Goal: Task Accomplishment & Management: Manage account settings

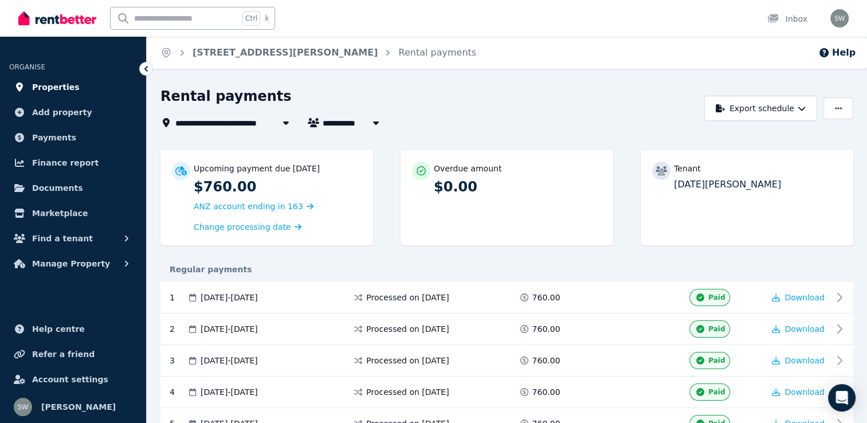
click at [55, 91] on span "Properties" at bounding box center [56, 87] width 48 height 14
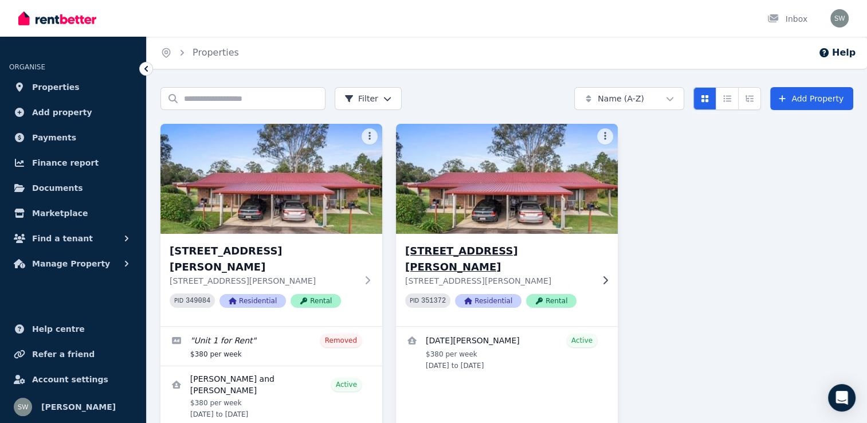
click at [606, 290] on div "[STREET_ADDRESS][PERSON_NAME] [STREET_ADDRESS][PERSON_NAME] PID 351372 Resident…" at bounding box center [507, 280] width 222 height 92
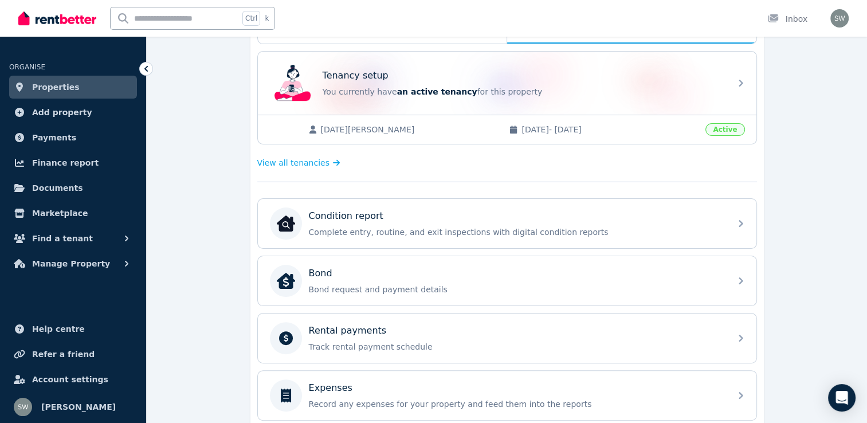
scroll to position [247, 0]
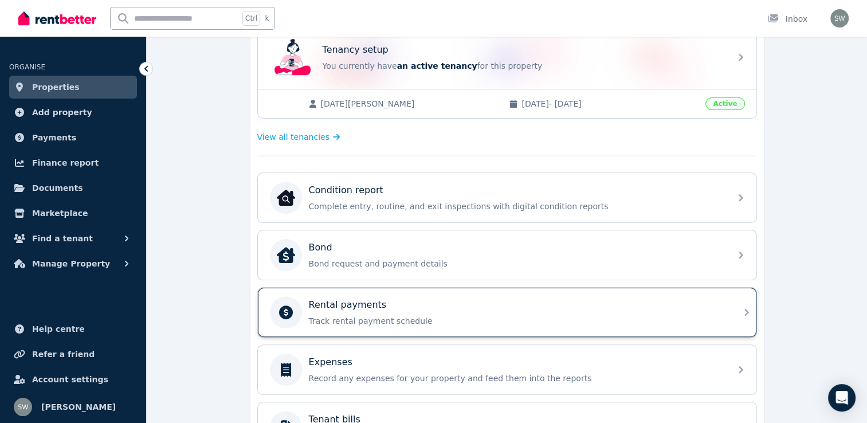
click at [635, 315] on p "Track rental payment schedule" at bounding box center [516, 320] width 415 height 11
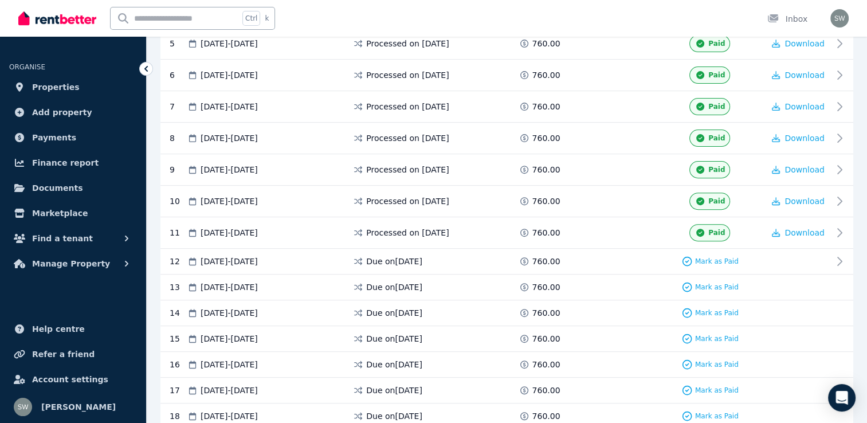
scroll to position [390, 0]
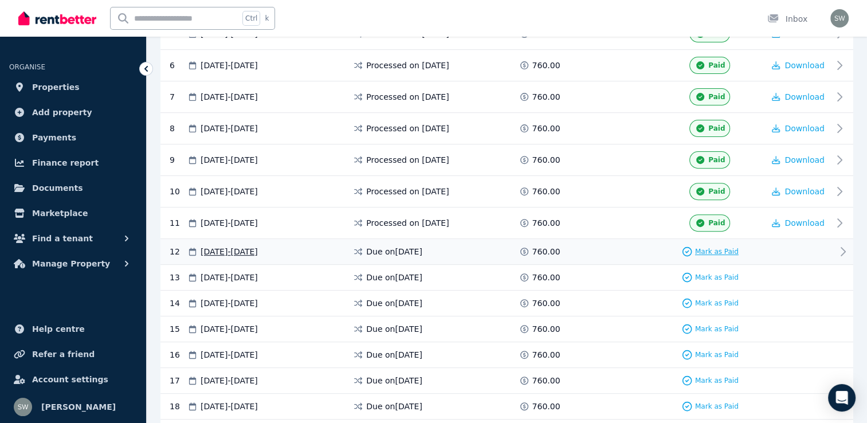
click at [720, 247] on span "Mark as Paid" at bounding box center [717, 251] width 44 height 9
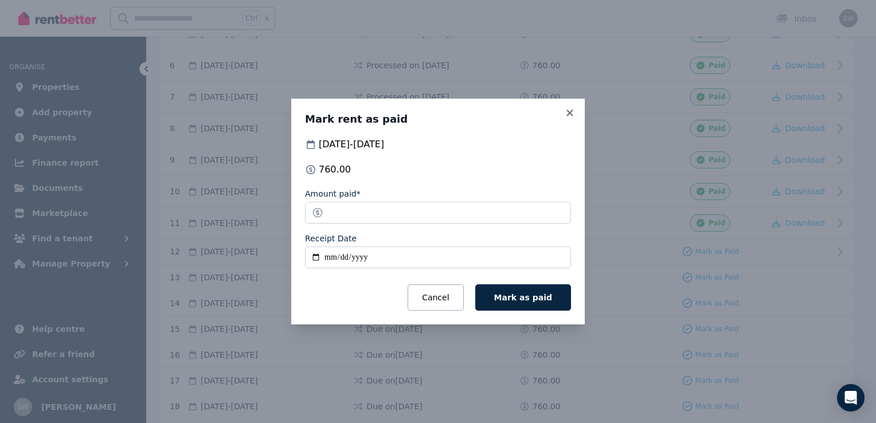
click at [335, 256] on input "Receipt Date" at bounding box center [438, 257] width 266 height 22
type input "**********"
click at [553, 297] on button "Mark as paid" at bounding box center [523, 297] width 96 height 26
